Goal: Task Accomplishment & Management: Use online tool/utility

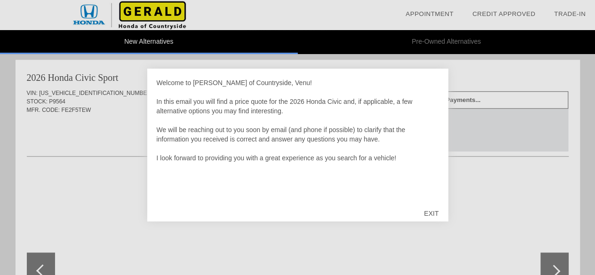
click at [431, 213] on div "EXIT" at bounding box center [430, 213] width 33 height 28
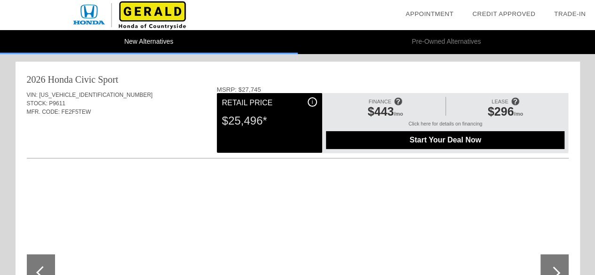
click at [312, 100] on div "i" at bounding box center [311, 101] width 9 height 9
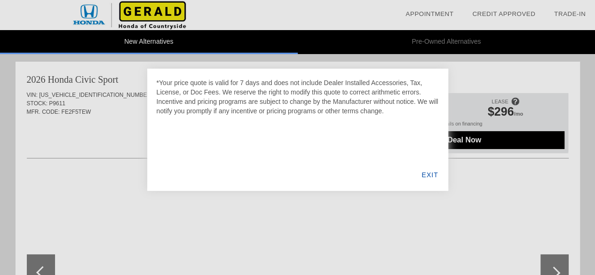
click at [427, 176] on div "EXIT" at bounding box center [429, 175] width 36 height 32
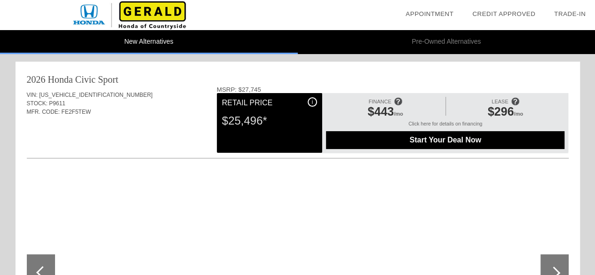
click at [316, 100] on div "i" at bounding box center [311, 101] width 9 height 9
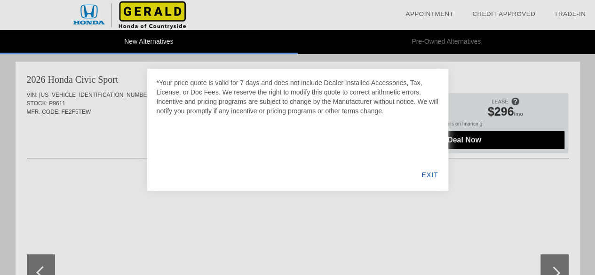
click at [423, 175] on div "EXIT" at bounding box center [429, 175] width 36 height 32
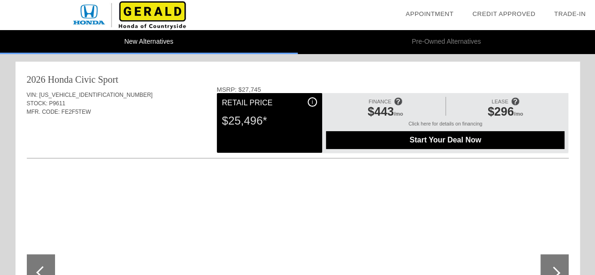
click at [313, 103] on div "i" at bounding box center [311, 101] width 9 height 9
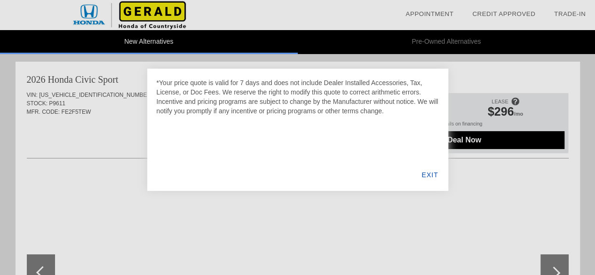
click at [423, 179] on div "EXIT" at bounding box center [429, 175] width 36 height 32
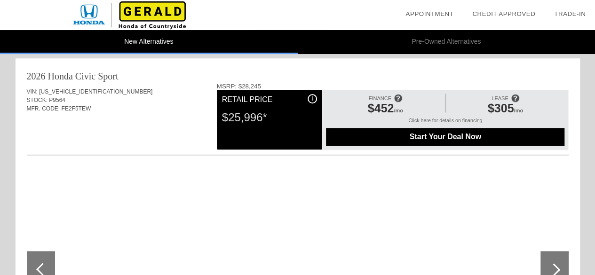
scroll to position [423, 0]
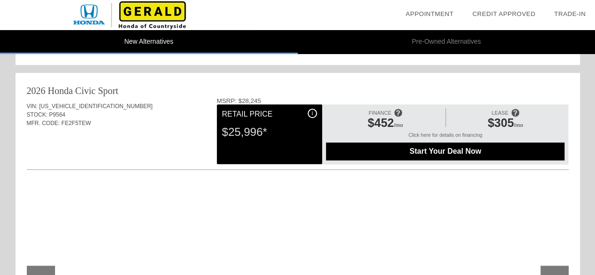
click at [309, 110] on div "i" at bounding box center [311, 113] width 9 height 9
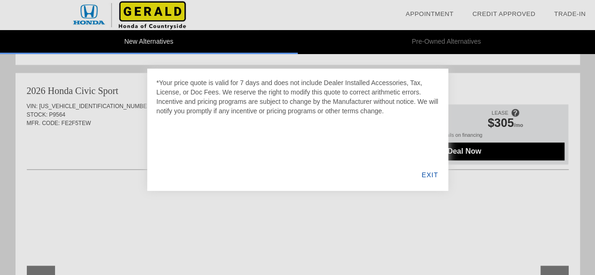
click at [428, 180] on div "EXIT" at bounding box center [429, 175] width 36 height 32
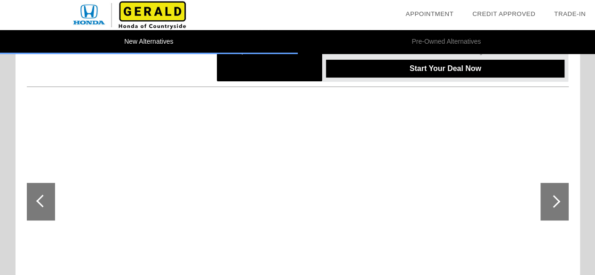
scroll to position [94, 0]
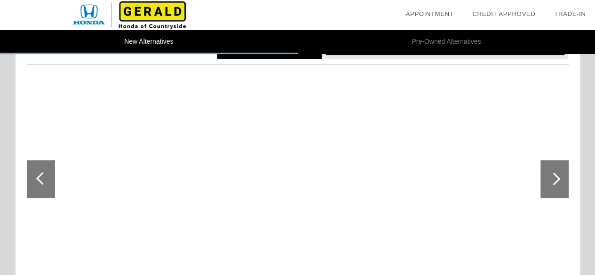
click at [552, 182] on div at bounding box center [553, 178] width 13 height 13
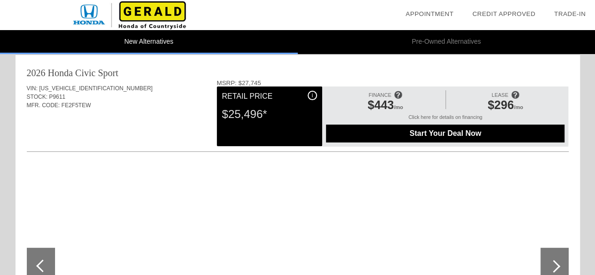
scroll to position [0, 0]
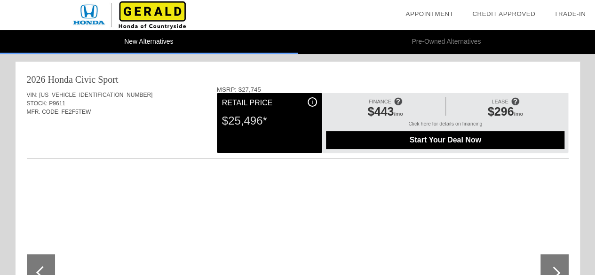
drag, startPoint x: 459, startPoint y: 139, endPoint x: 485, endPoint y: 140, distance: 26.3
click at [485, 140] on span "Start Your Deal Now" at bounding box center [444, 140] width 215 height 8
